Goal: Check status: Check status

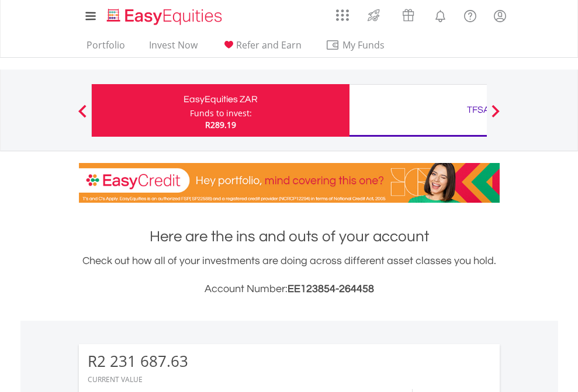
scroll to position [112, 184]
click at [190, 110] on div "Funds to invest:" at bounding box center [221, 114] width 62 height 12
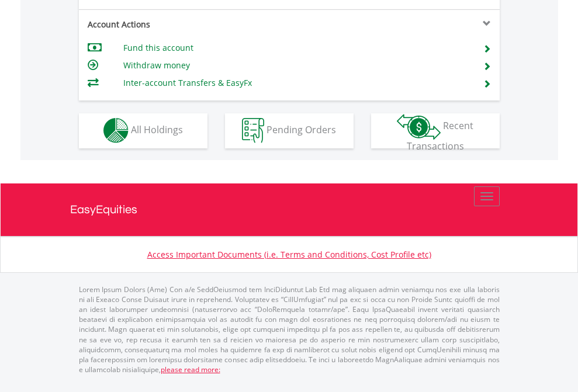
scroll to position [1093, 0]
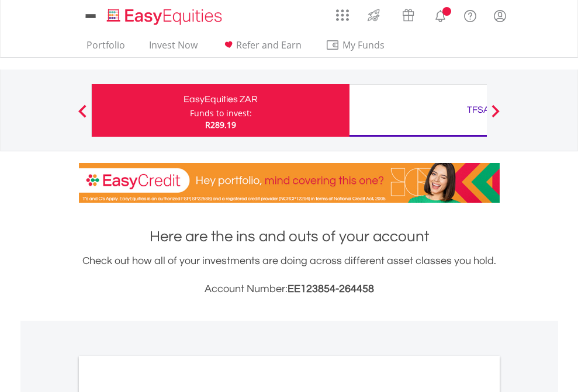
scroll to position [703, 0]
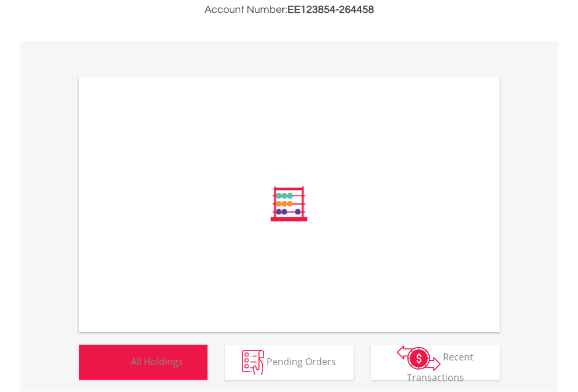
click at [131, 368] on span "All Holdings" at bounding box center [157, 361] width 52 height 13
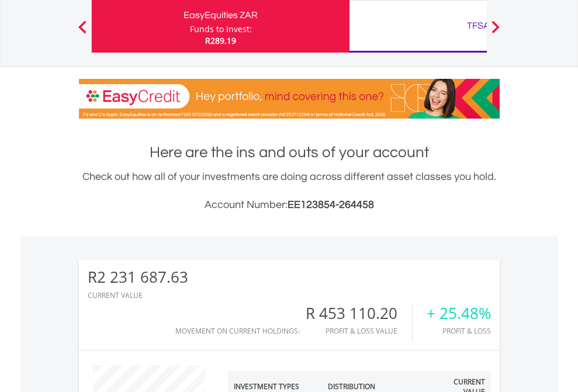
scroll to position [112, 184]
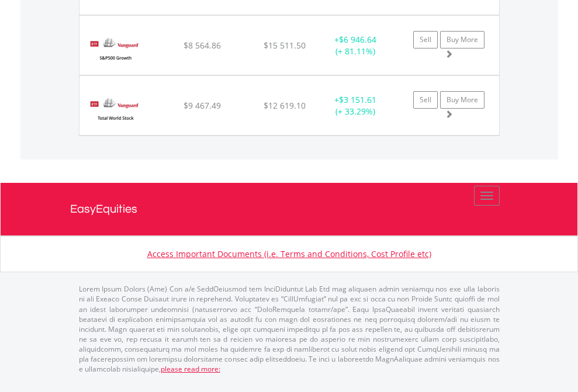
scroll to position [112, 184]
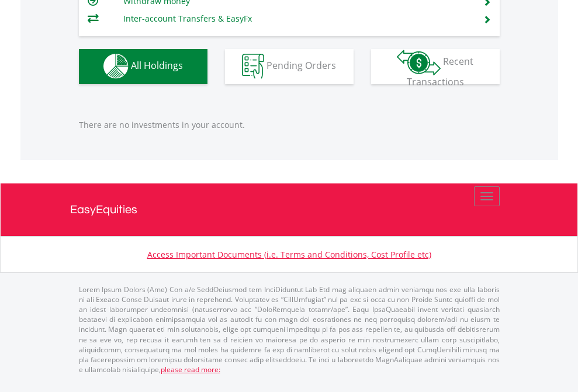
scroll to position [112, 184]
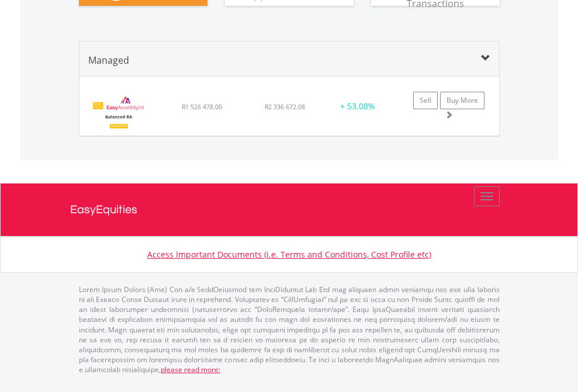
scroll to position [1372, 0]
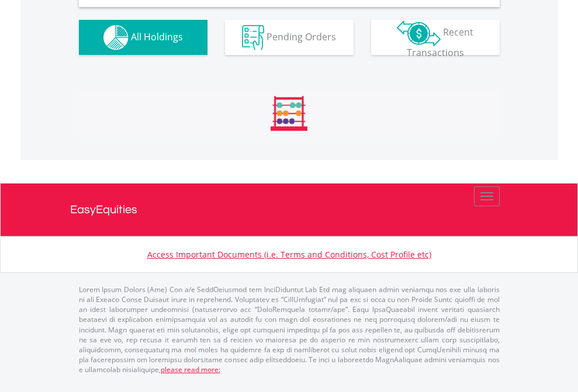
scroll to position [1110, 0]
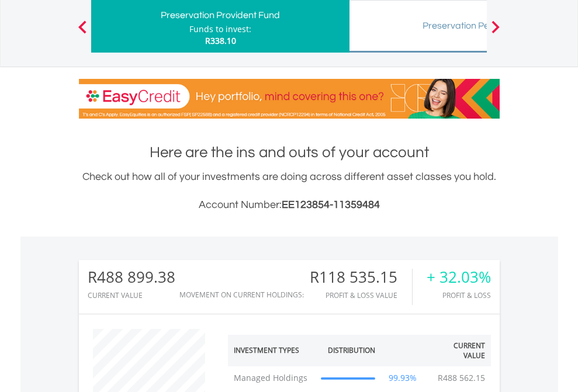
scroll to position [112, 184]
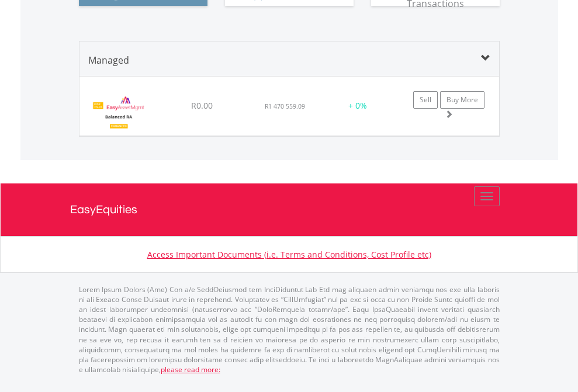
scroll to position [112, 184]
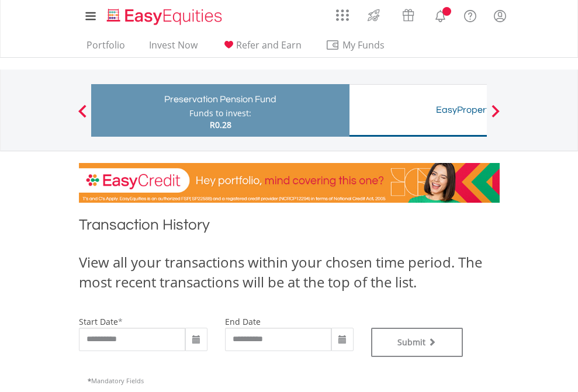
type input "**********"
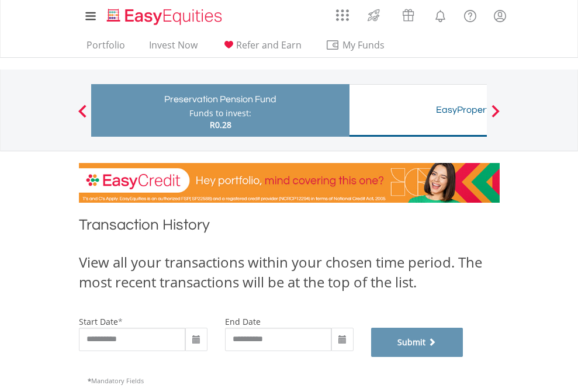
click at [464, 357] on button "Submit" at bounding box center [417, 342] width 92 height 29
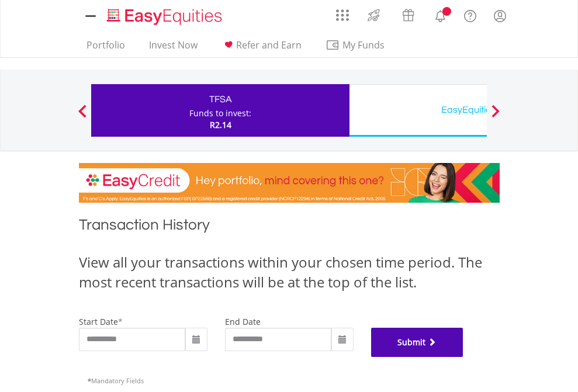
click at [464, 357] on button "Submit" at bounding box center [417, 342] width 92 height 29
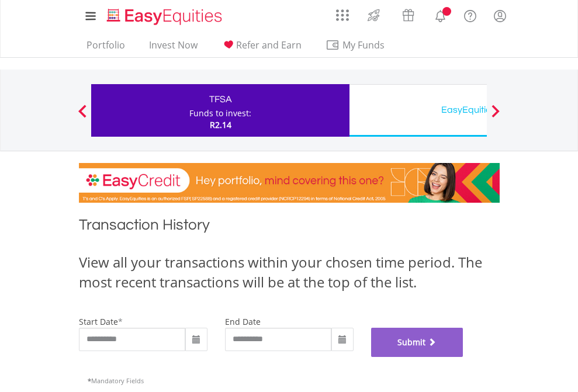
scroll to position [474, 0]
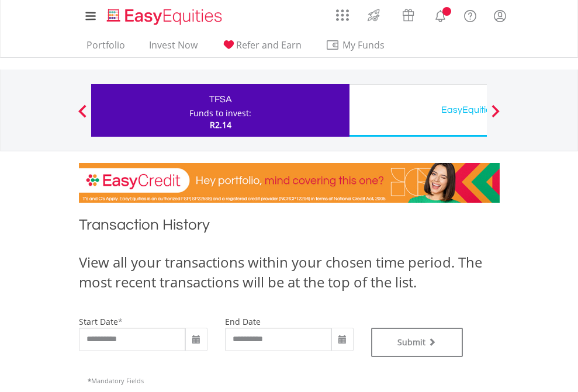
click at [418, 110] on div "EasyEquities USD" at bounding box center [479, 110] width 244 height 16
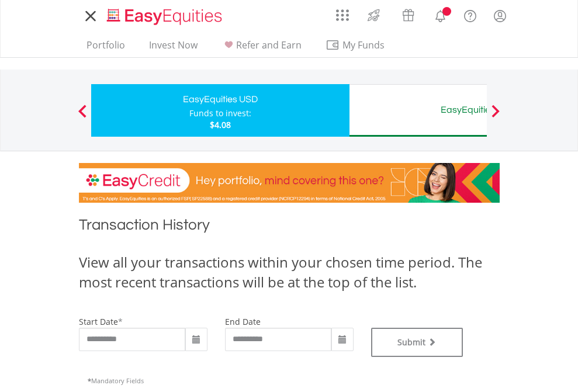
type input "**********"
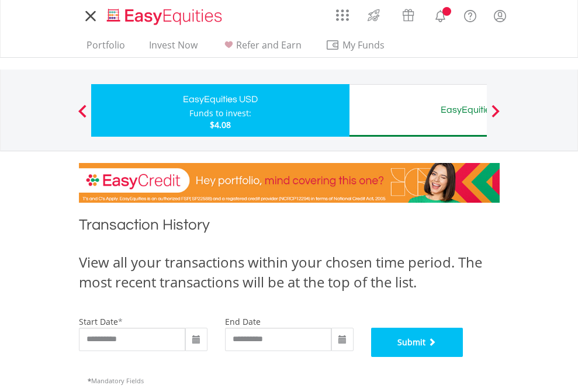
click at [464, 357] on button "Submit" at bounding box center [417, 342] width 92 height 29
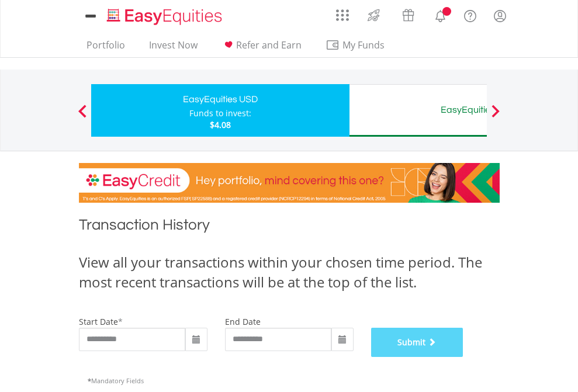
scroll to position [474, 0]
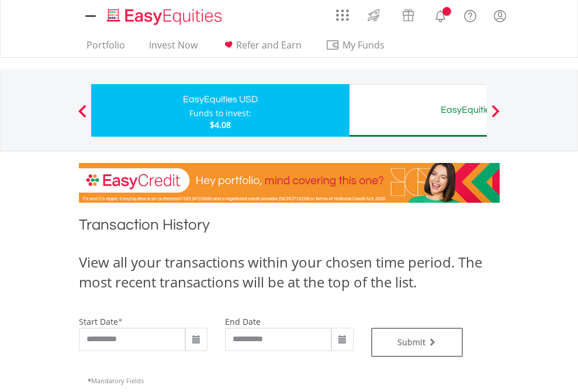
click at [418, 110] on div "EasyEquities AUD" at bounding box center [479, 110] width 244 height 16
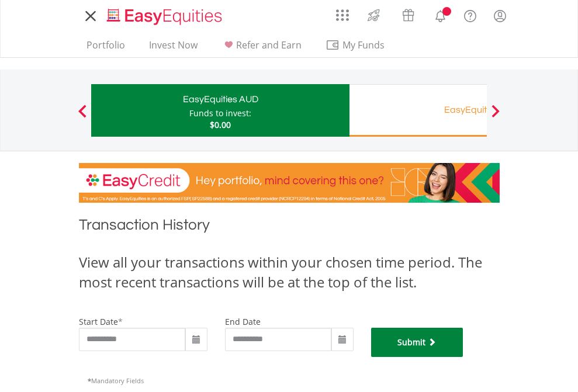
click at [464, 357] on button "Submit" at bounding box center [417, 342] width 92 height 29
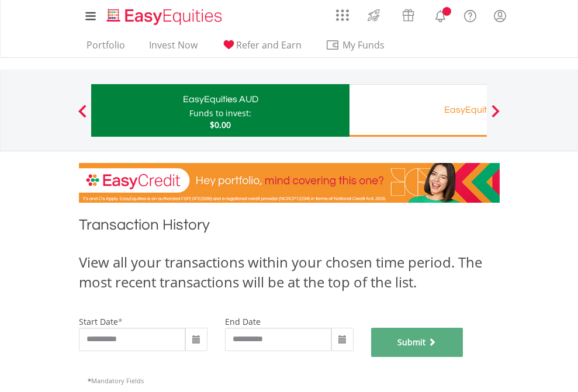
scroll to position [474, 0]
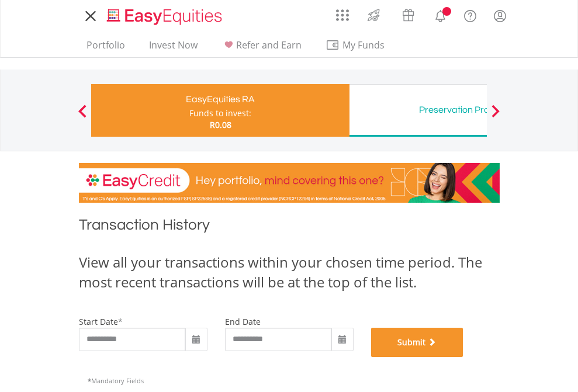
click at [464, 357] on button "Submit" at bounding box center [417, 342] width 92 height 29
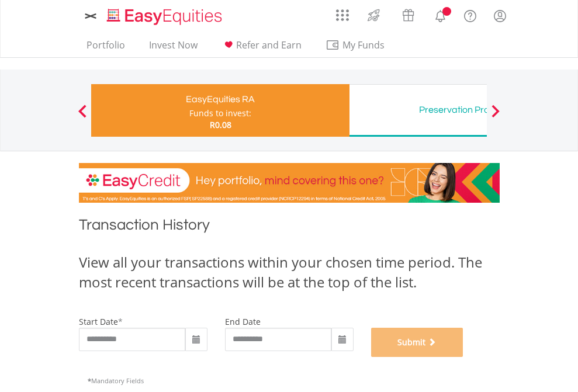
scroll to position [474, 0]
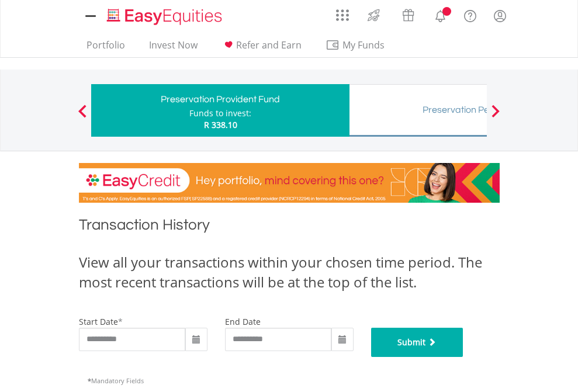
click at [464, 357] on button "Submit" at bounding box center [417, 342] width 92 height 29
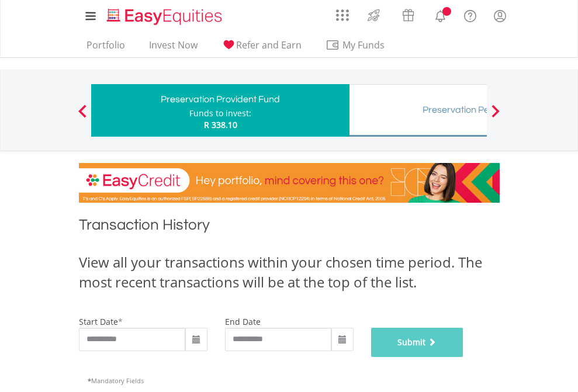
scroll to position [474, 0]
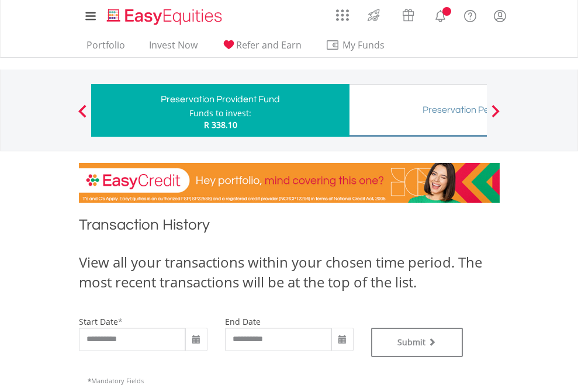
click at [418, 110] on div "Preservation Pension Fund" at bounding box center [479, 110] width 244 height 16
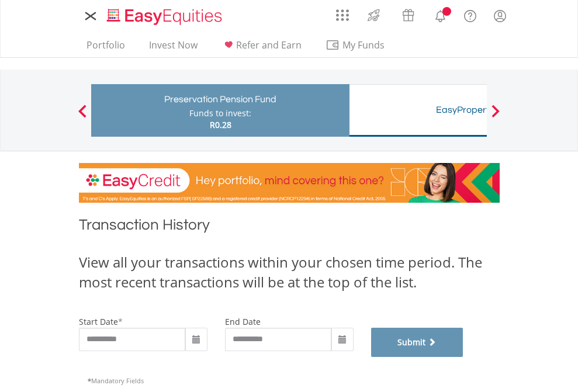
click at [464, 357] on button "Submit" at bounding box center [417, 342] width 92 height 29
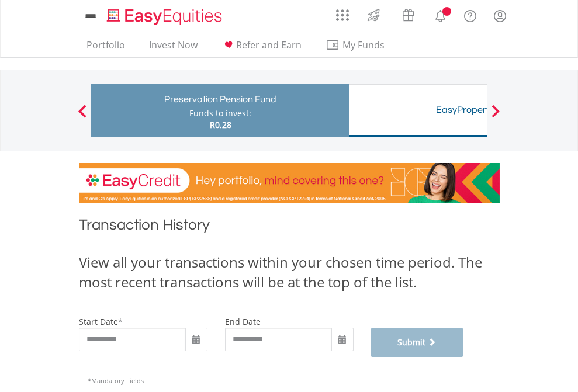
scroll to position [474, 0]
